Goal: Navigation & Orientation: Find specific page/section

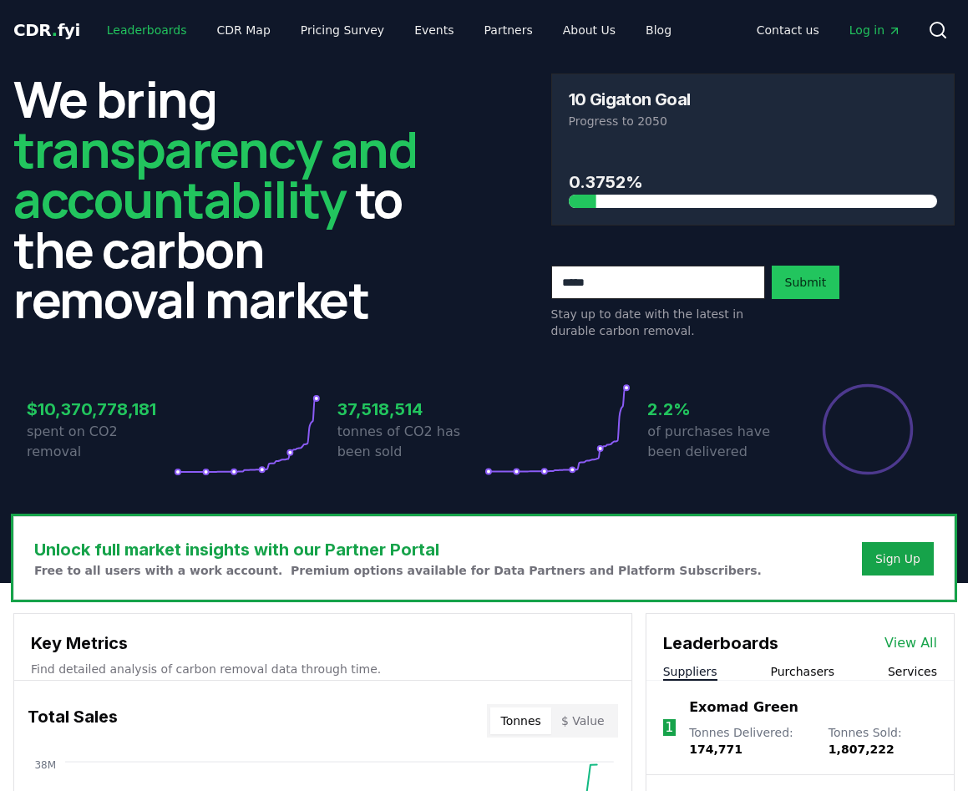
click at [145, 30] on link "Leaderboards" at bounding box center [147, 30] width 107 height 30
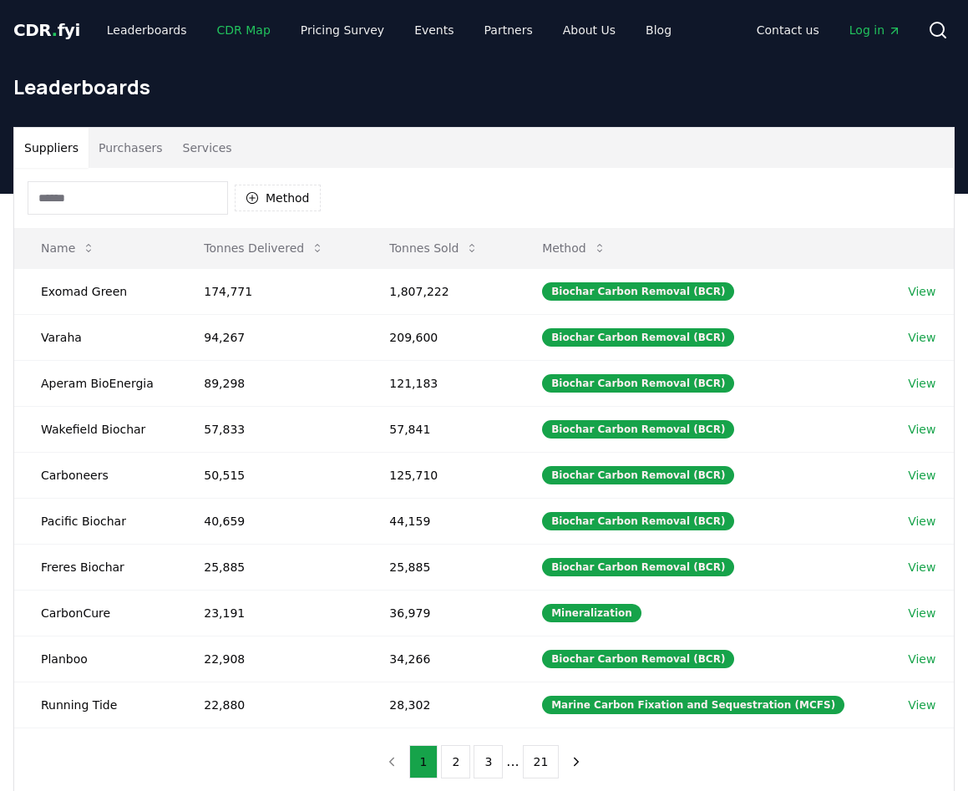
click at [248, 28] on link "CDR Map" at bounding box center [244, 30] width 80 height 30
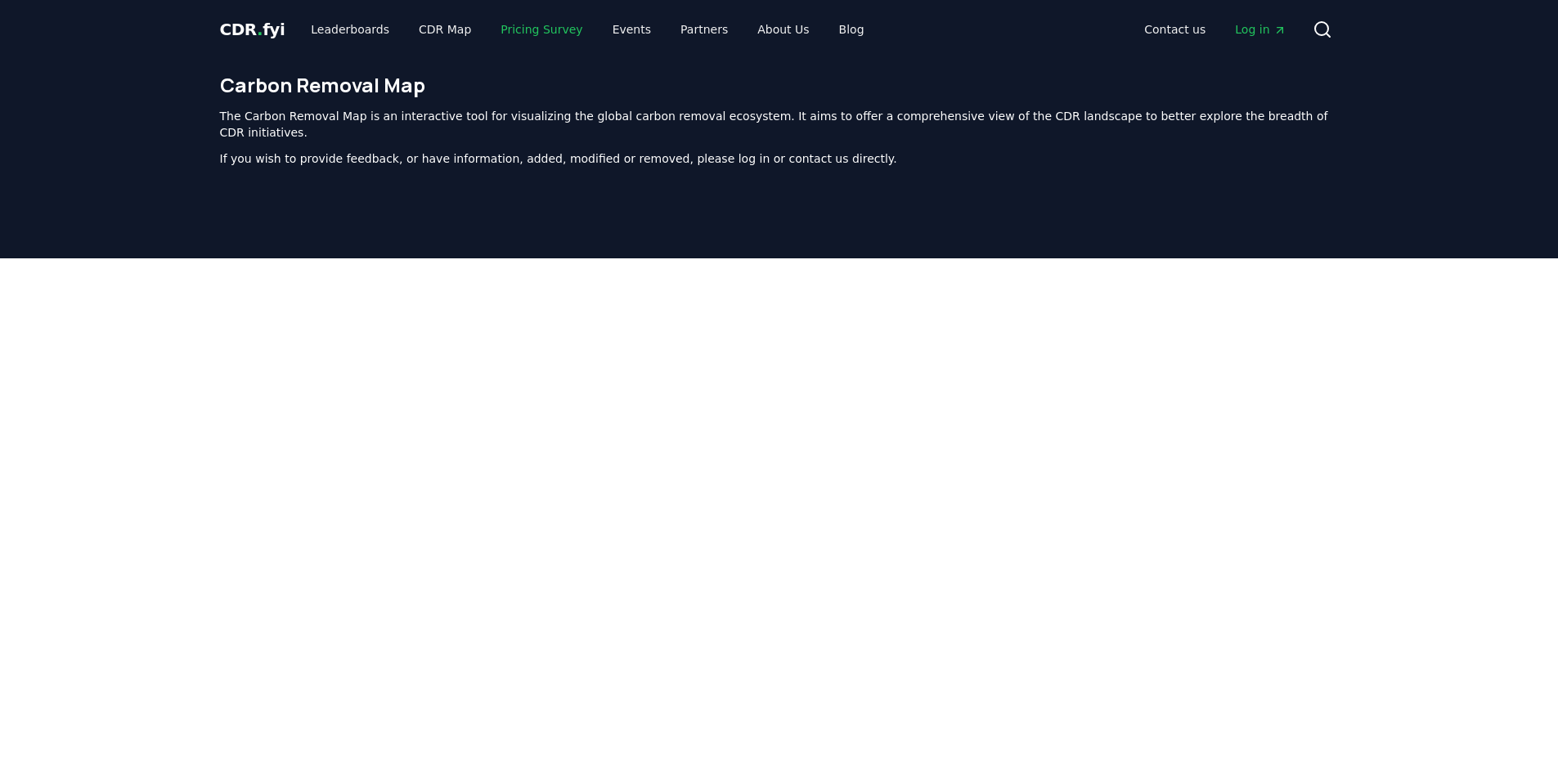
click at [526, 33] on link "Pricing Survey" at bounding box center [542, 29] width 108 height 29
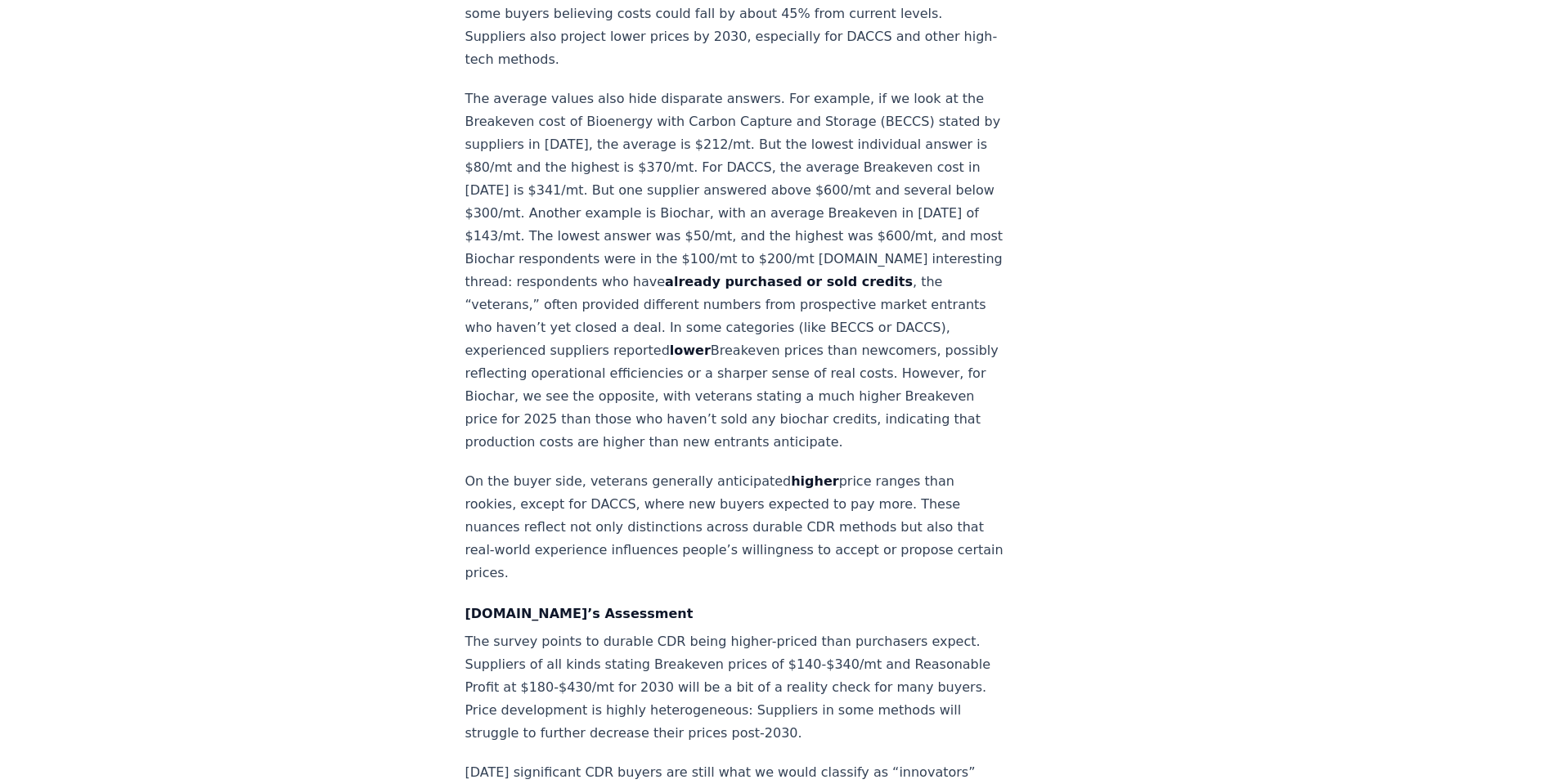
scroll to position [2535, 0]
